Goal: Task Accomplishment & Management: Manage account settings

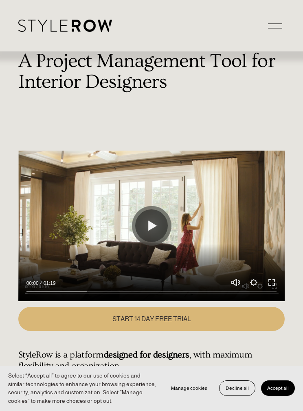
click at [239, 387] on span "Decline all" at bounding box center [237, 388] width 23 height 6
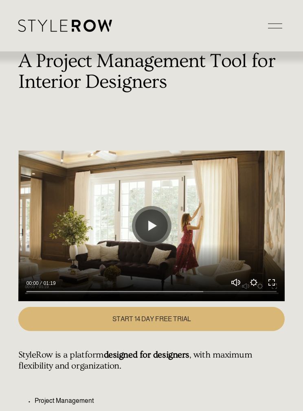
click at [277, 23] on div at bounding box center [275, 26] width 14 height 14
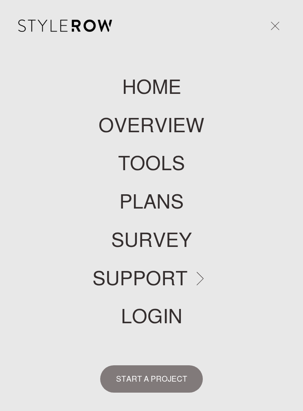
click at [165, 309] on link "LOGIN" at bounding box center [152, 317] width 62 height 20
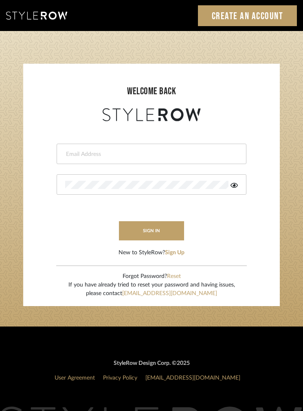
click at [153, 150] on input "email" at bounding box center [150, 154] width 171 height 8
type input "csh"
type input "swilliams@theredrickshaw.com"
click at [164, 229] on button "sign in" at bounding box center [151, 230] width 65 height 19
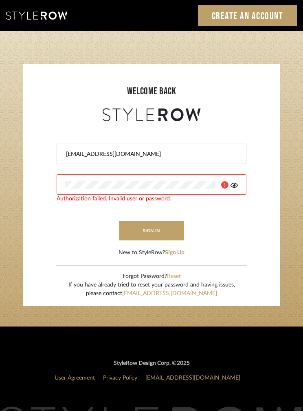
click at [157, 230] on button "sign in" at bounding box center [151, 230] width 65 height 19
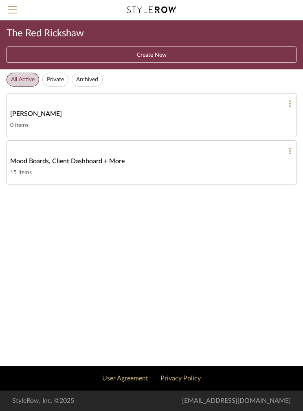
click at [227, 162] on div "Mood Boards, Client Dashboard + More" at bounding box center [151, 161] width 283 height 10
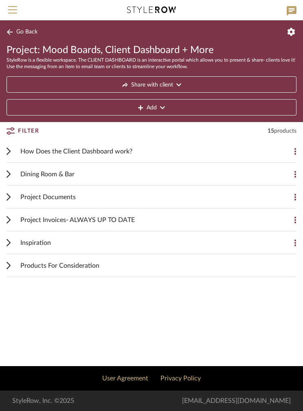
click at [112, 148] on span "How Does the Client Dashboard work?" at bounding box center [76, 151] width 112 height 10
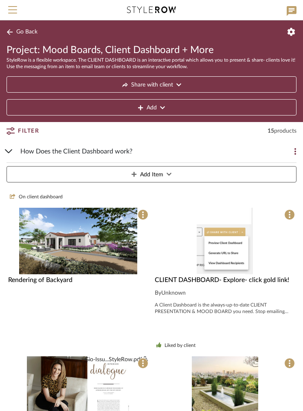
click at [27, 31] on span "Go Back" at bounding box center [26, 32] width 21 height 7
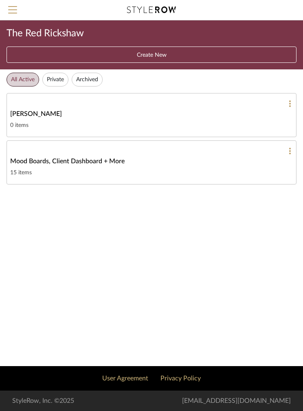
click at [17, 9] on span "Menu" at bounding box center [12, 12] width 9 height 12
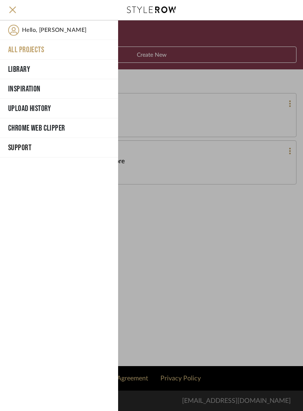
click at [29, 64] on button "Library" at bounding box center [59, 70] width 118 height 20
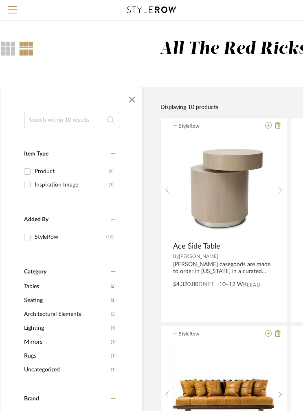
scroll to position [0, 16]
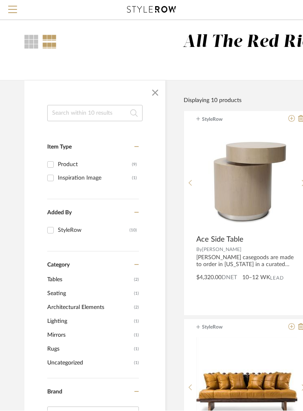
click at [15, 8] on span "Menu" at bounding box center [12, 12] width 9 height 12
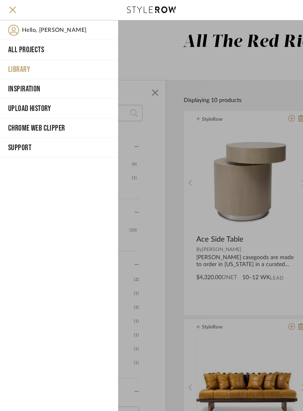
click at [47, 86] on button "Inspiration" at bounding box center [59, 89] width 118 height 20
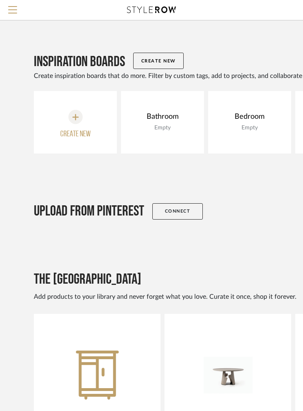
click at [15, 7] on span "Menu" at bounding box center [12, 6] width 9 height 1
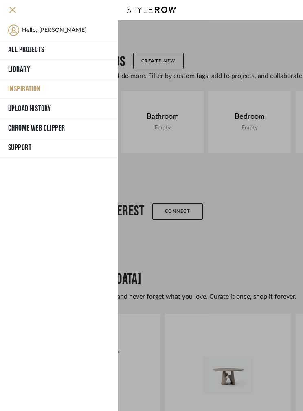
click at [17, 31] on icon at bounding box center [13, 29] width 11 height 11
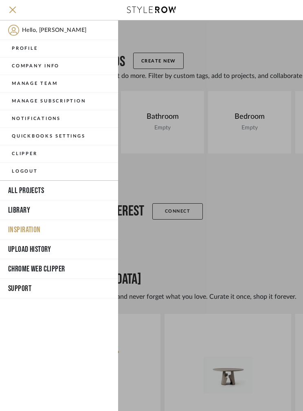
click at [84, 101] on button "Manage Subscription" at bounding box center [59, 102] width 118 height 18
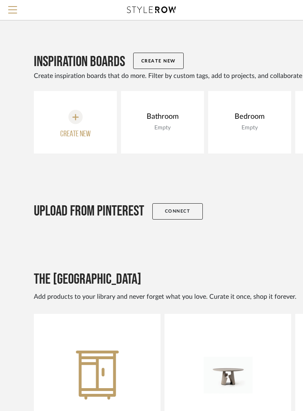
click at [16, 12] on span "Menu" at bounding box center [12, 12] width 9 height 12
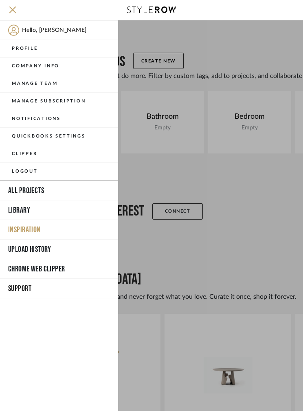
click at [57, 83] on button "Manage Team" at bounding box center [59, 84] width 118 height 18
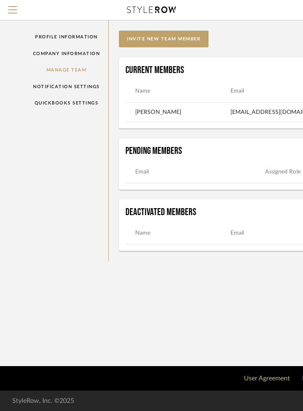
click at [91, 52] on link "Company Information" at bounding box center [66, 53] width 84 height 17
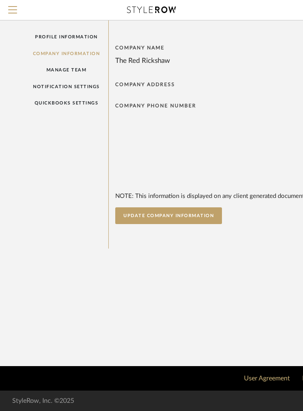
click at [84, 102] on link "QuickBooks Settings" at bounding box center [66, 103] width 84 height 17
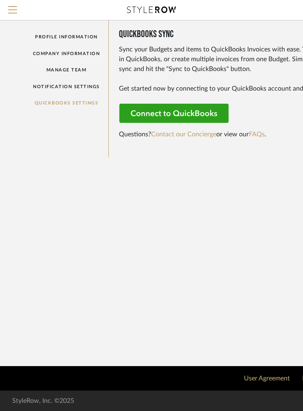
click at [90, 51] on link "Company Information" at bounding box center [66, 53] width 84 height 17
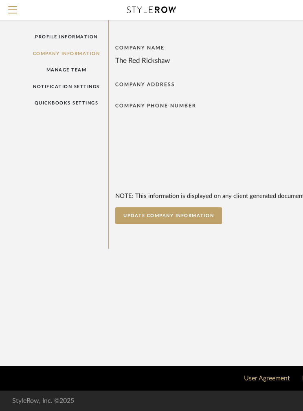
click at [15, 7] on span "Menu" at bounding box center [12, 6] width 9 height 1
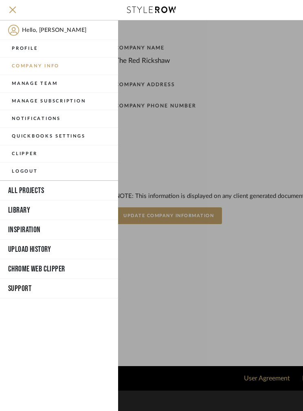
click at [74, 102] on button "Manage Subscription" at bounding box center [59, 102] width 118 height 18
